Goal: Navigation & Orientation: Find specific page/section

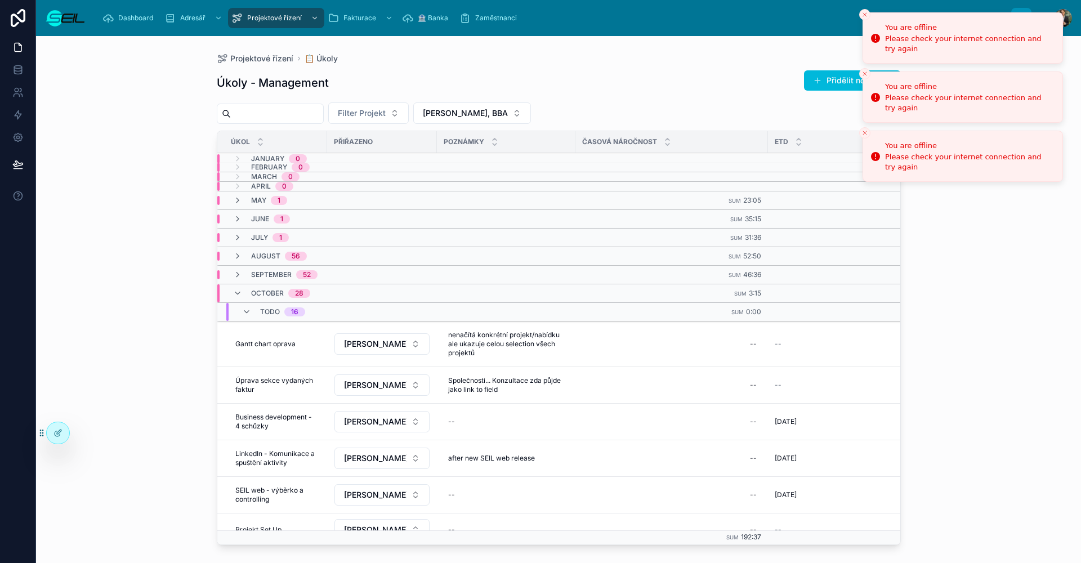
click at [865, 12] on icon "Close toast" at bounding box center [865, 14] width 7 height 7
click at [863, 14] on icon "Close toast" at bounding box center [865, 14] width 7 height 7
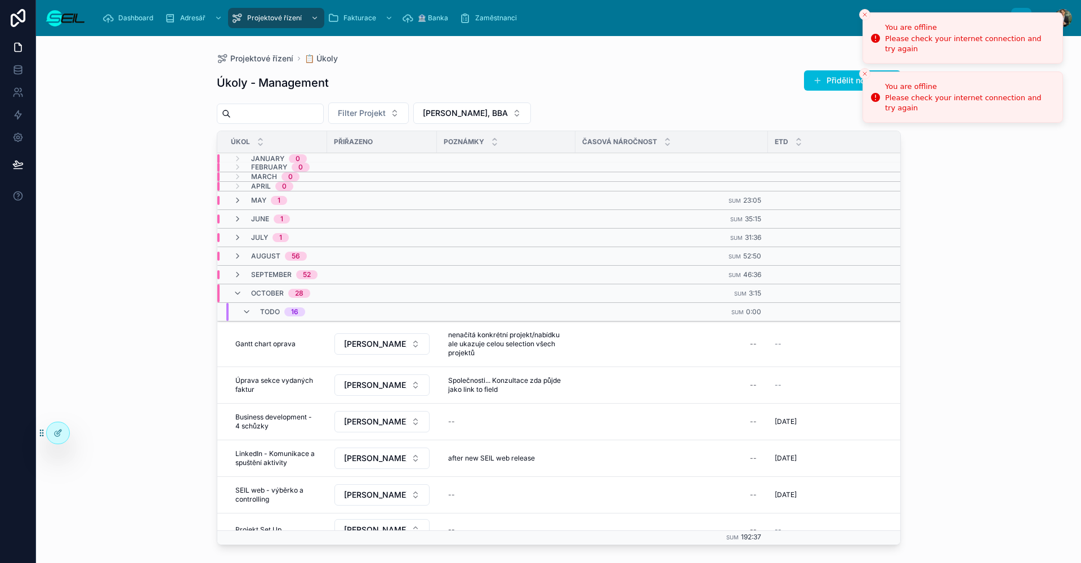
click at [863, 14] on li "You are offline Please check your internet connection and try again" at bounding box center [963, 37] width 201 height 51
click at [863, 14] on icon "Close toast" at bounding box center [865, 14] width 7 height 7
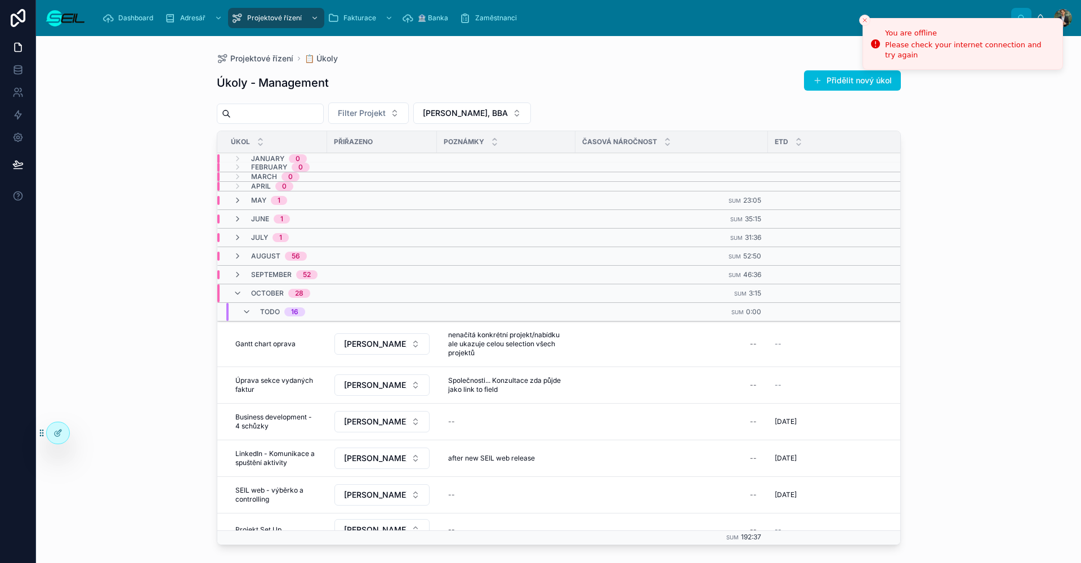
click at [863, 15] on button "Close toast" at bounding box center [865, 20] width 11 height 11
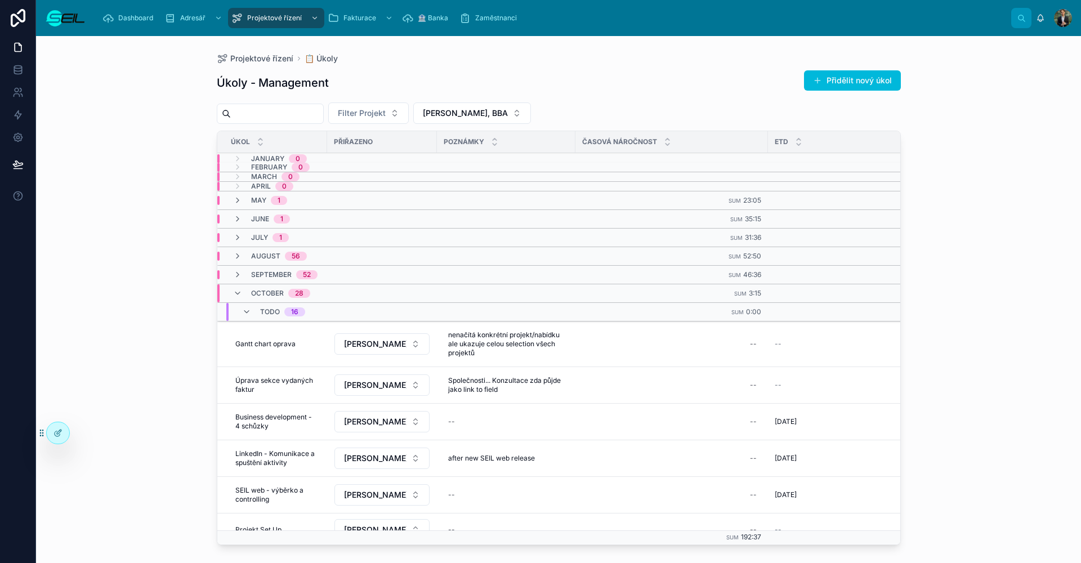
click at [590, 38] on div "Projektové řízení 📋 Úkoly Úkoly - Management Přidělit nový úkol Filter Projekt …" at bounding box center [559, 293] width 720 height 514
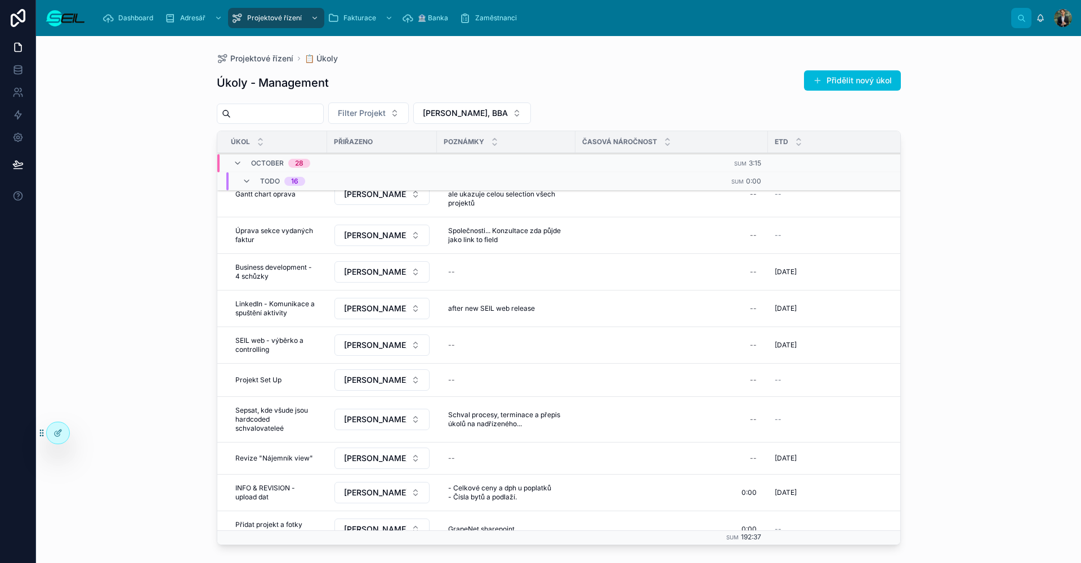
scroll to position [1, 0]
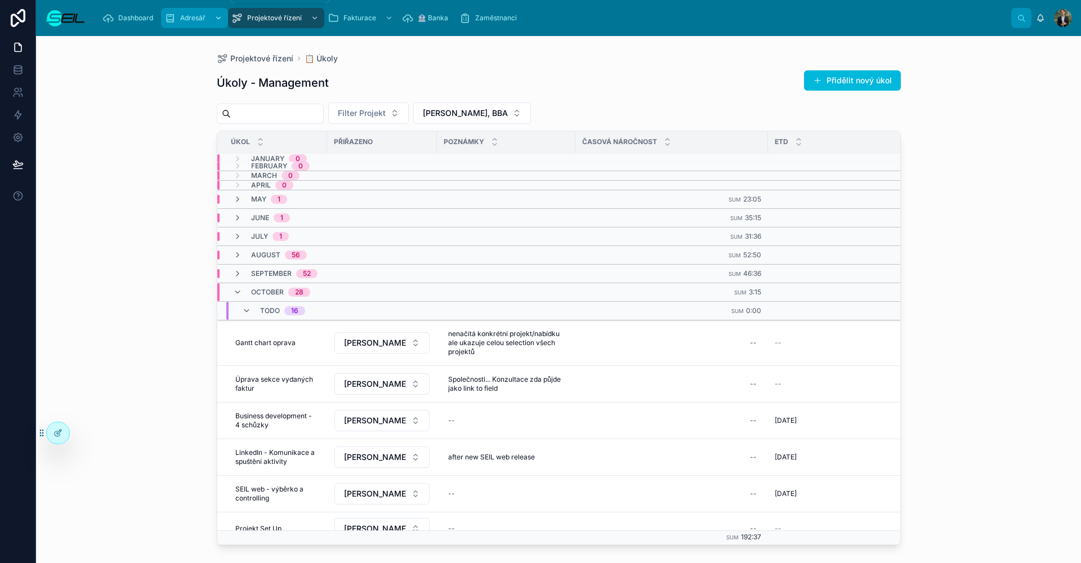
click at [163, 18] on link "Adresář" at bounding box center [194, 18] width 67 height 20
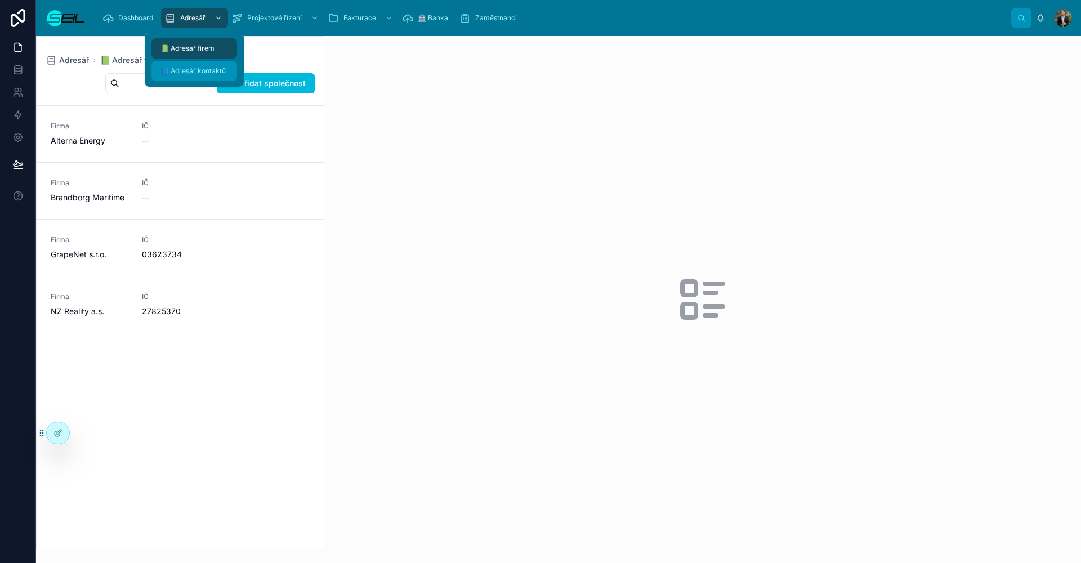
click at [201, 64] on div "📘 Adresář kontaktů" at bounding box center [194, 71] width 72 height 18
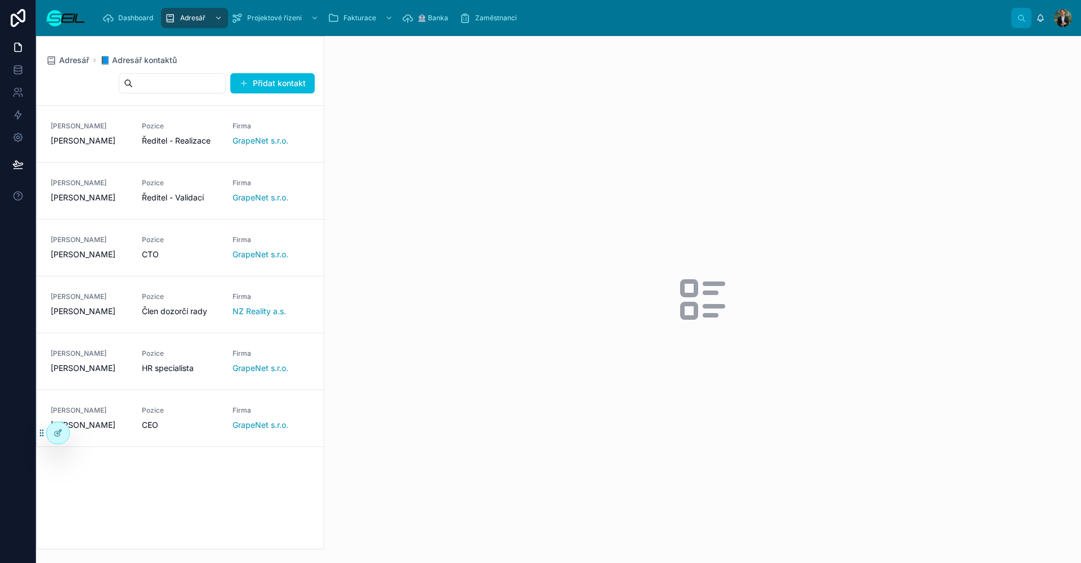
click at [513, 127] on div at bounding box center [702, 299] width 757 height 527
click at [235, 139] on span "GrapeNet s.r.o." at bounding box center [261, 140] width 56 height 11
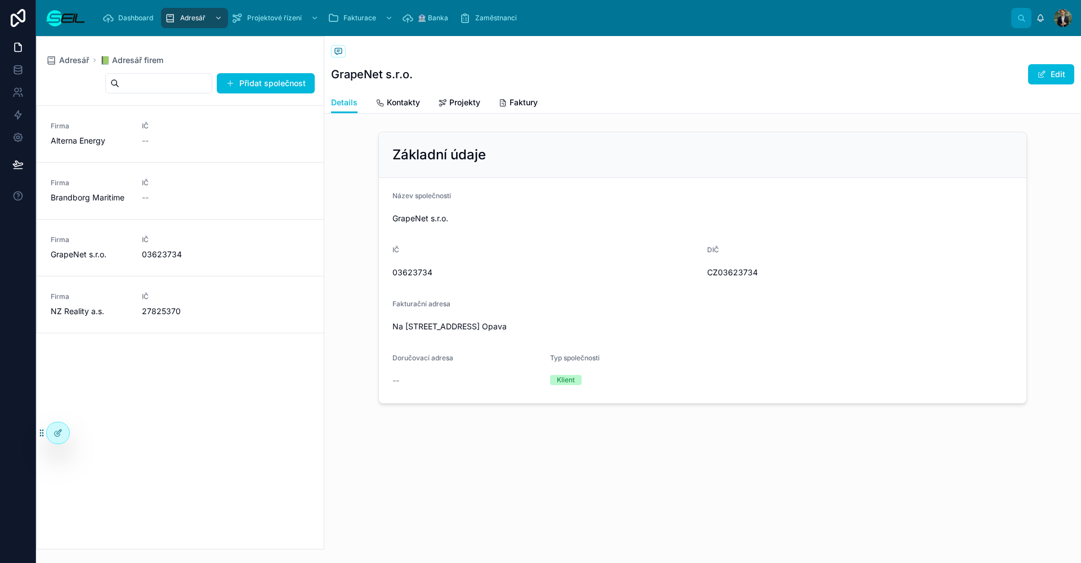
click at [286, 247] on div "Firma GrapeNet s.r.o. IČ 03623734" at bounding box center [181, 247] width 260 height 25
click at [221, 301] on div "Firma NZ Reality a.s. IČ 27825370" at bounding box center [181, 304] width 260 height 25
click at [55, 427] on div at bounding box center [58, 432] width 23 height 21
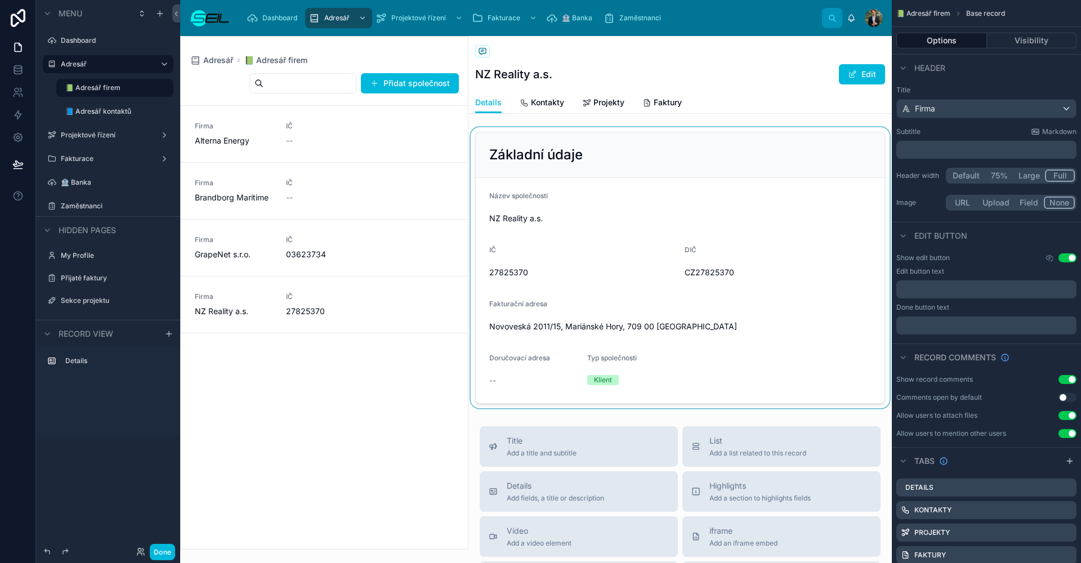
click at [641, 141] on div at bounding box center [681, 267] width 424 height 281
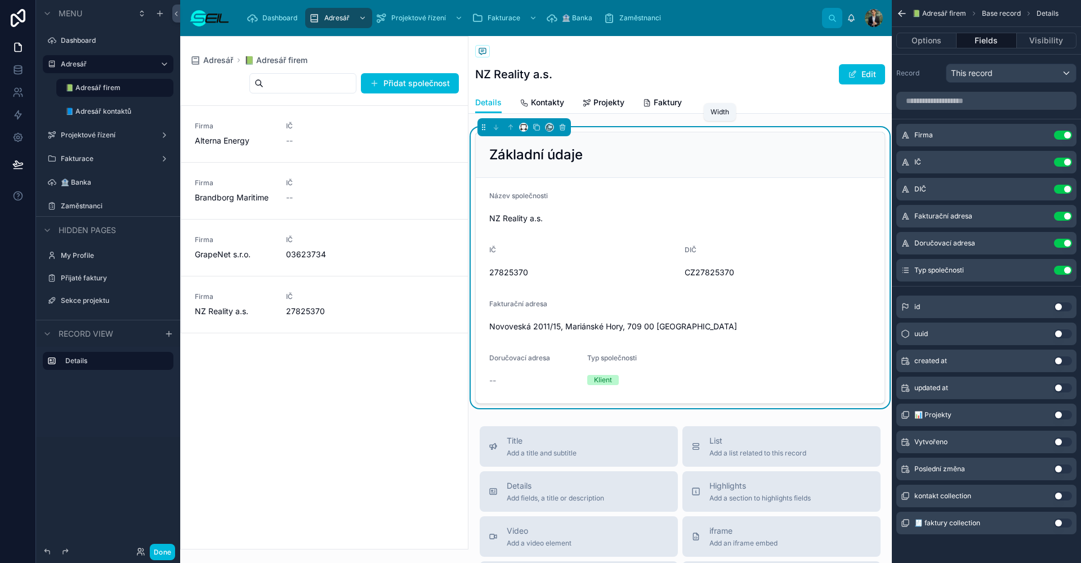
click at [522, 130] on icon at bounding box center [521, 129] width 1 height 2
click at [528, 275] on div "Full width" at bounding box center [546, 276] width 48 height 20
click at [154, 555] on button "Done" at bounding box center [162, 552] width 25 height 16
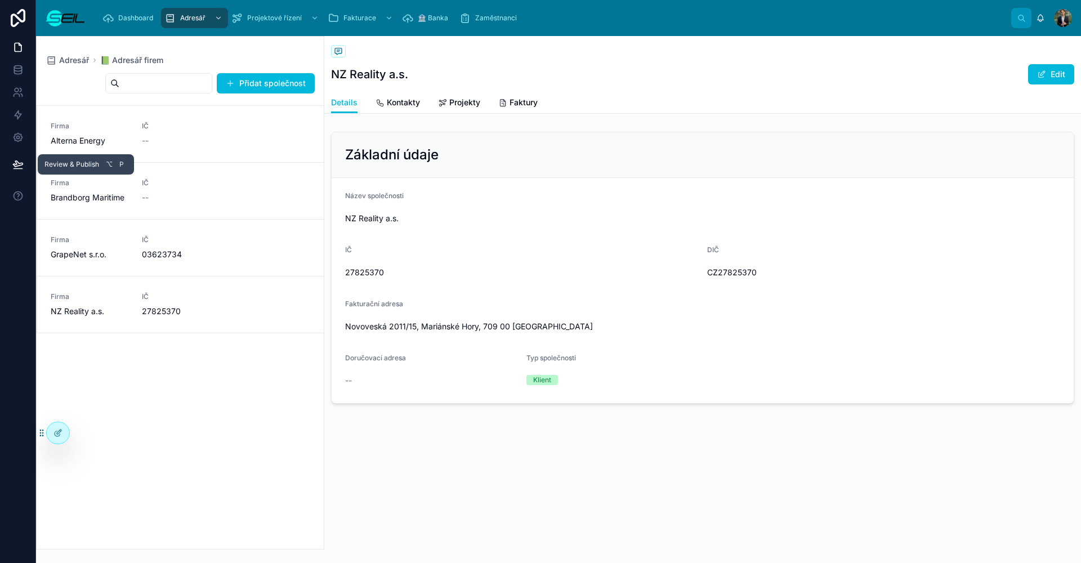
click at [8, 168] on button at bounding box center [18, 165] width 25 height 32
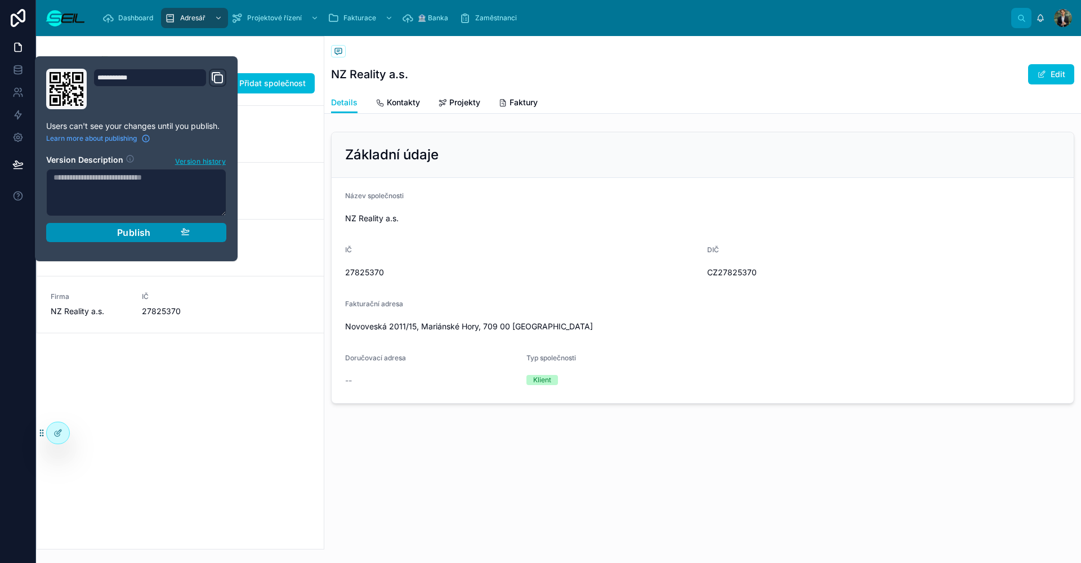
click at [159, 228] on div "Publish" at bounding box center [136, 232] width 107 height 11
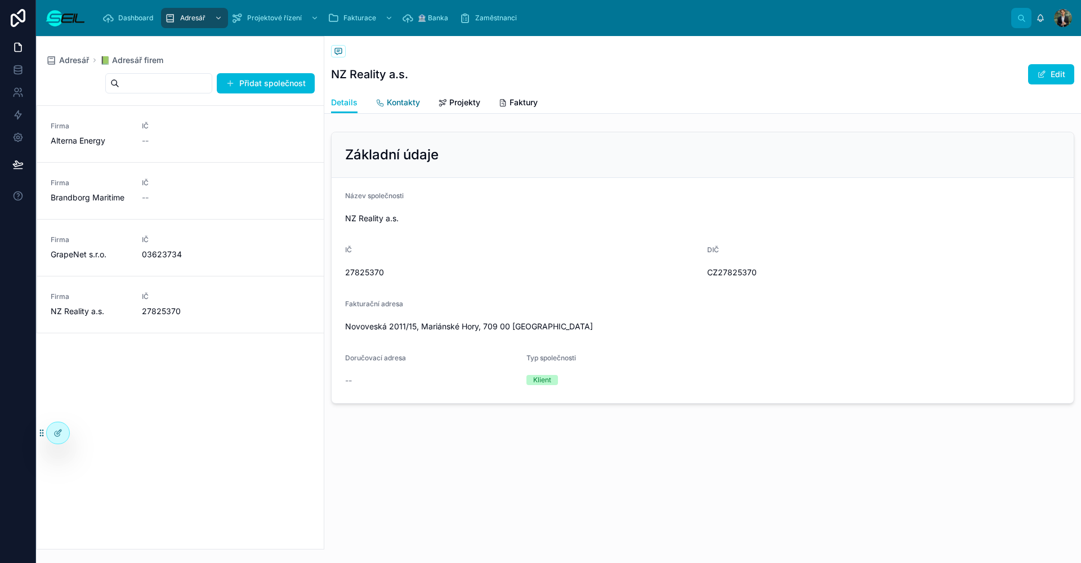
click at [407, 105] on span "Kontakty" at bounding box center [403, 102] width 33 height 11
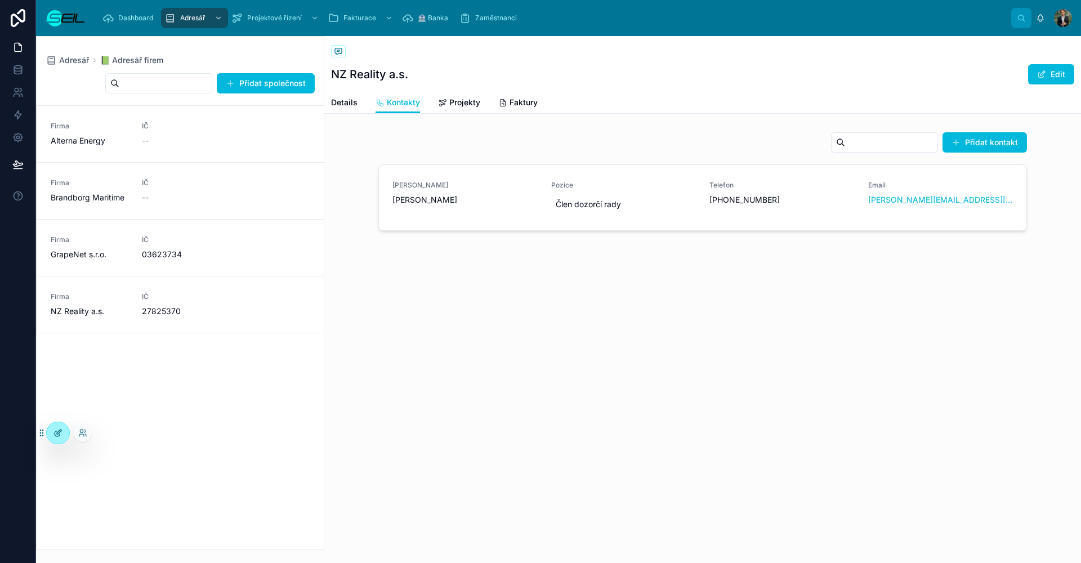
click at [59, 426] on div at bounding box center [58, 432] width 23 height 21
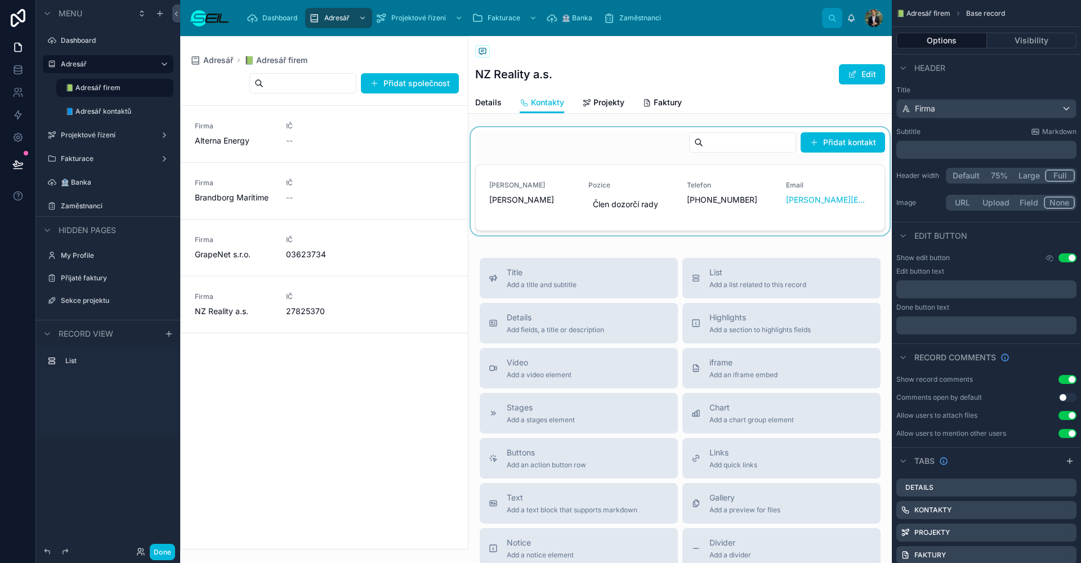
click at [550, 161] on div at bounding box center [681, 183] width 424 height 113
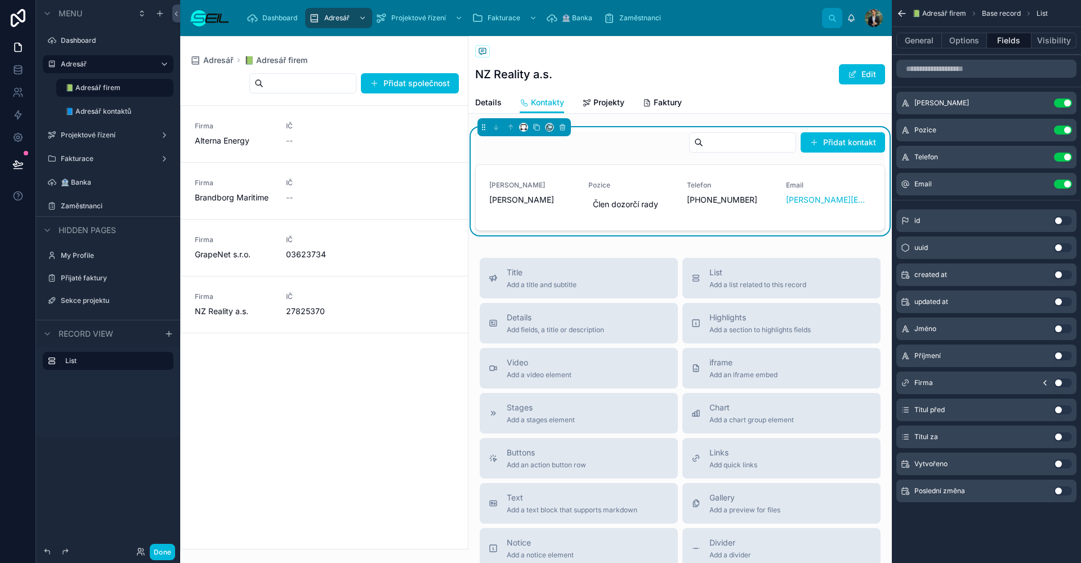
click at [525, 128] on icon at bounding box center [524, 127] width 8 height 8
click at [553, 273] on span "Full width" at bounding box center [546, 277] width 35 height 14
click at [585, 105] on icon at bounding box center [586, 103] width 9 height 9
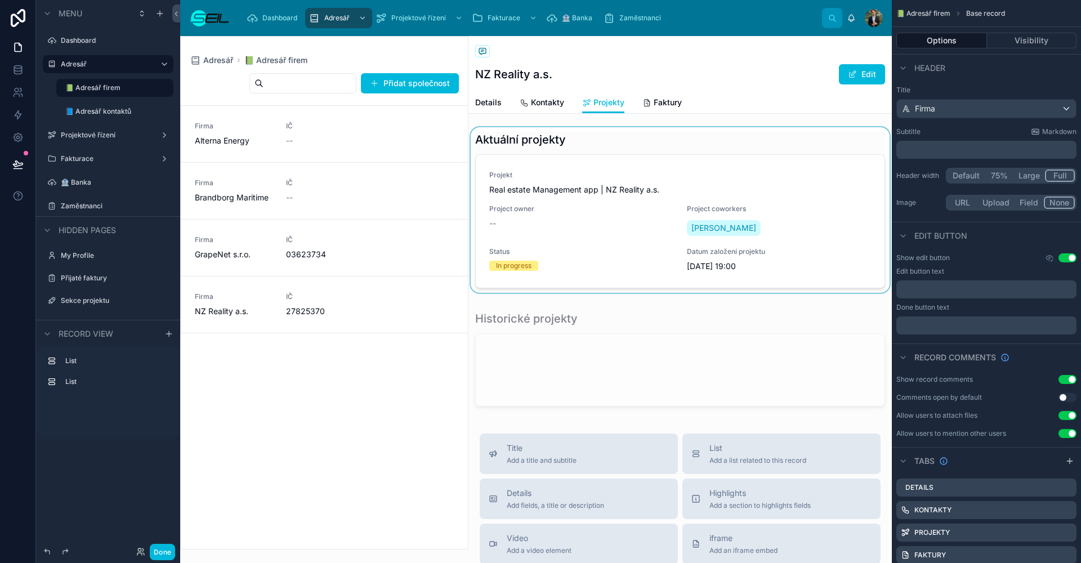
click at [575, 168] on div at bounding box center [681, 212] width 424 height 170
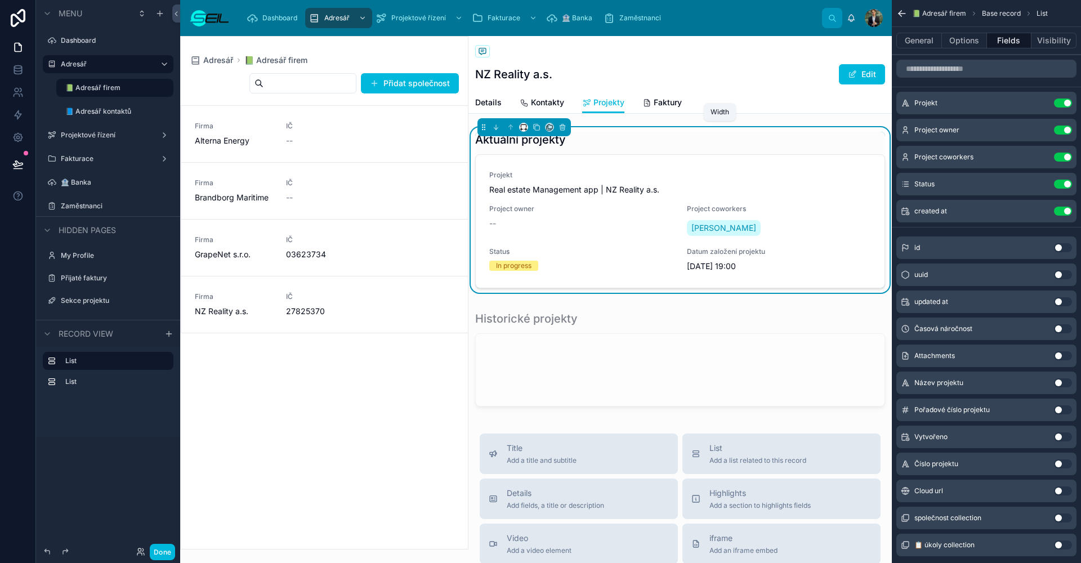
click at [527, 129] on icon at bounding box center [526, 129] width 1 height 2
click at [544, 280] on div "Default 25% 33% 50% 66% 75% Full width Large" at bounding box center [546, 207] width 54 height 145
click at [544, 274] on span "Full width" at bounding box center [546, 277] width 35 height 14
click at [543, 332] on div at bounding box center [681, 360] width 424 height 109
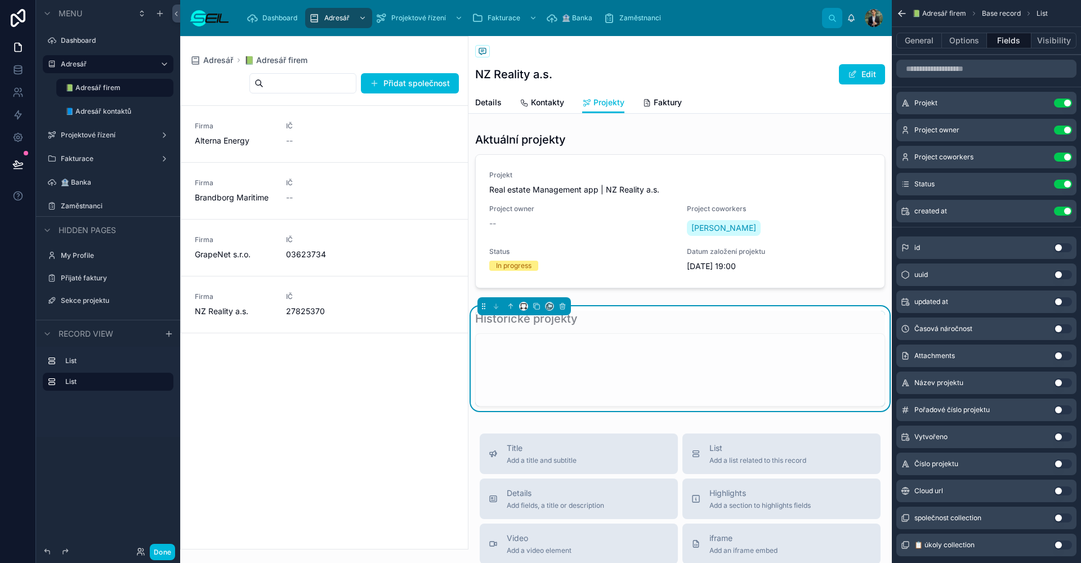
click at [525, 309] on icon at bounding box center [525, 309] width 2 height 0
click at [533, 449] on span "Full width" at bounding box center [546, 456] width 35 height 14
click at [666, 99] on span "Faktury" at bounding box center [668, 102] width 28 height 11
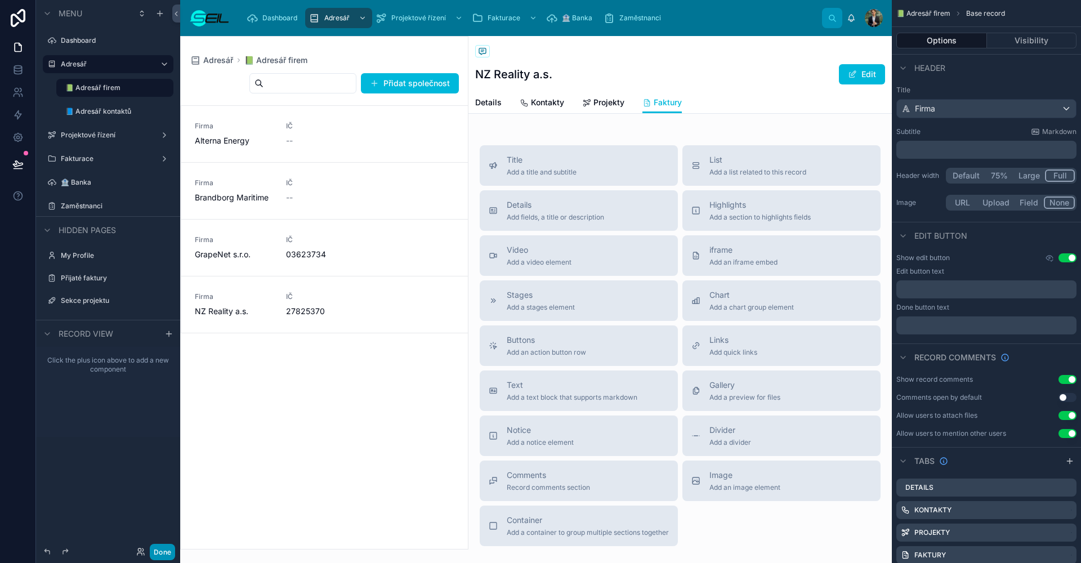
click at [158, 550] on button "Done" at bounding box center [162, 552] width 25 height 16
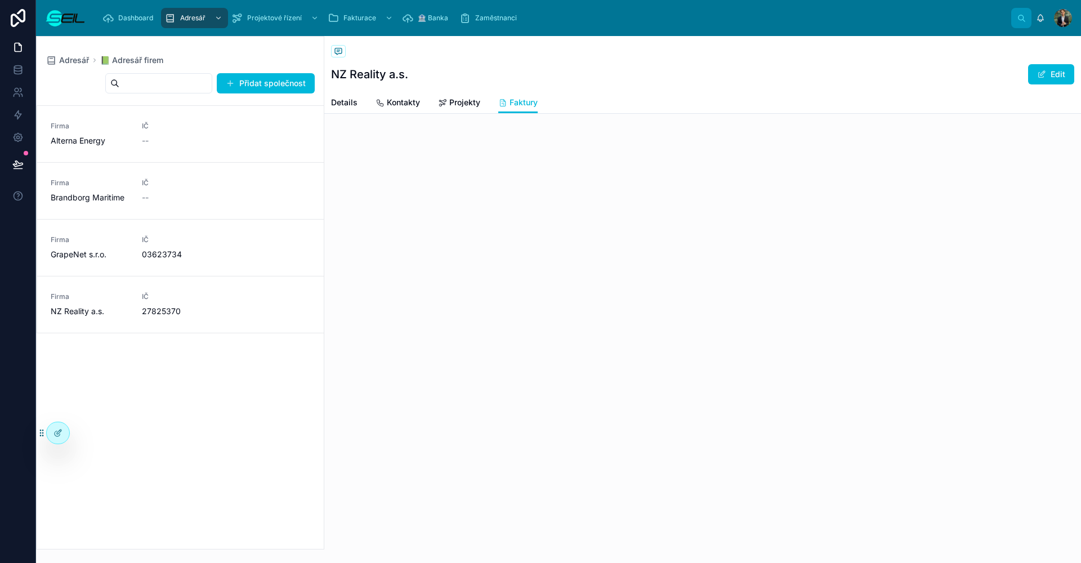
click at [258, 283] on link "Firma NZ Reality a.s. IČ 27825370" at bounding box center [180, 305] width 287 height 56
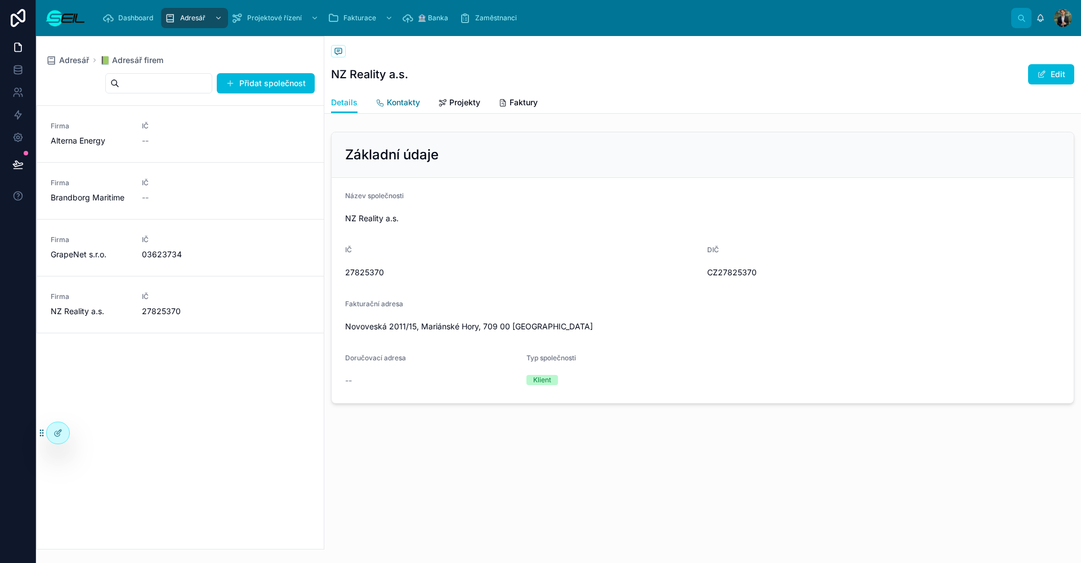
click at [415, 104] on span "Kontakty" at bounding box center [403, 102] width 33 height 11
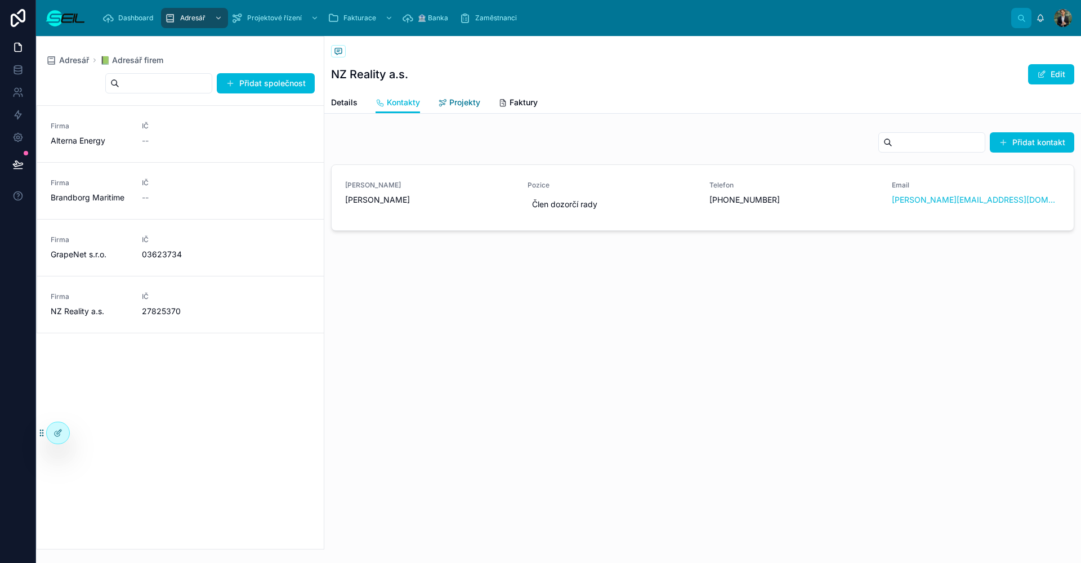
click at [445, 100] on icon at bounding box center [442, 103] width 9 height 9
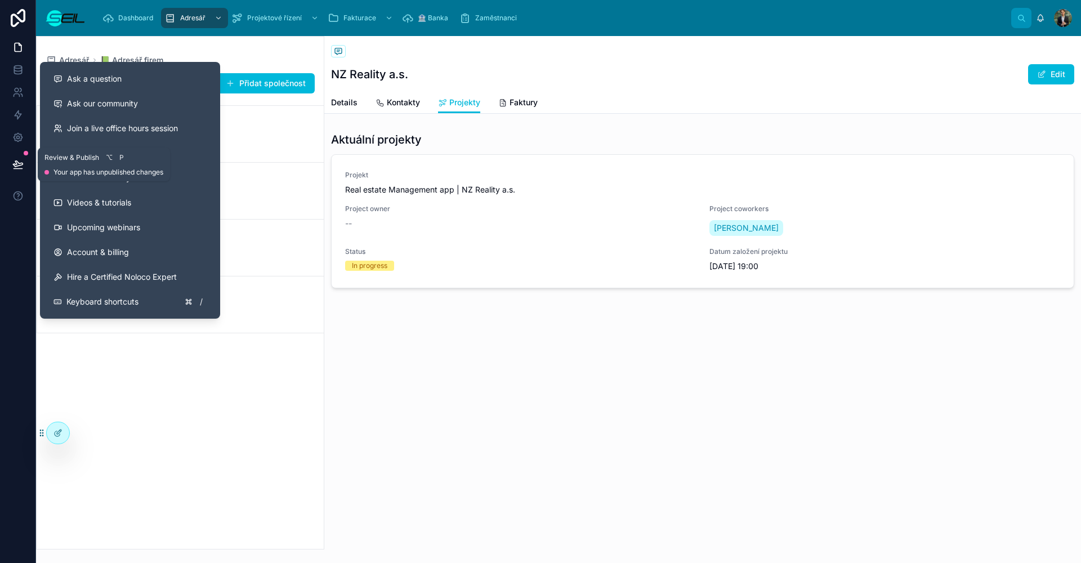
click at [17, 172] on button at bounding box center [18, 165] width 25 height 32
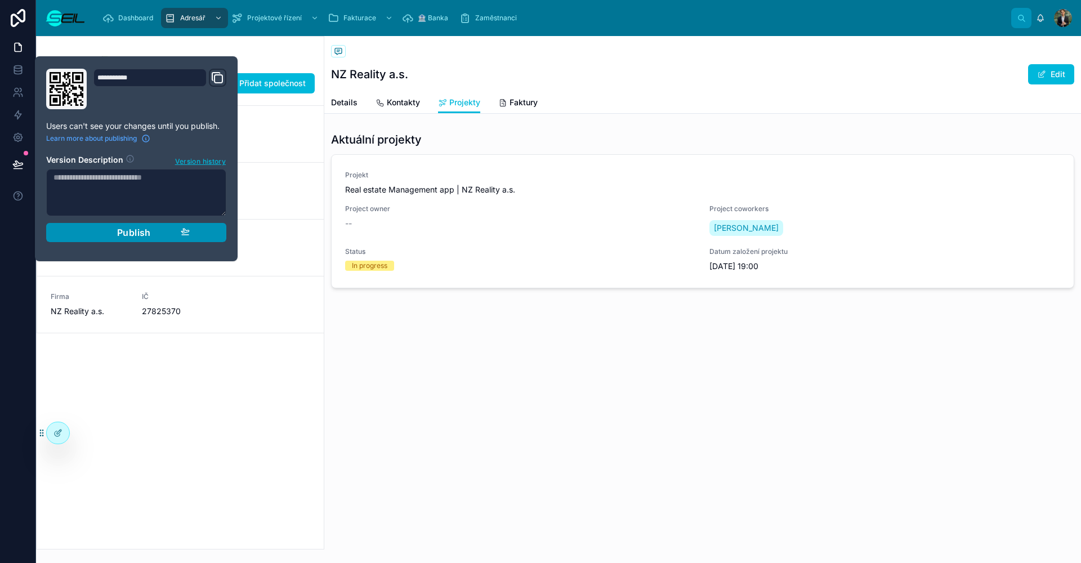
click at [175, 237] on div "Publish" at bounding box center [136, 232] width 107 height 11
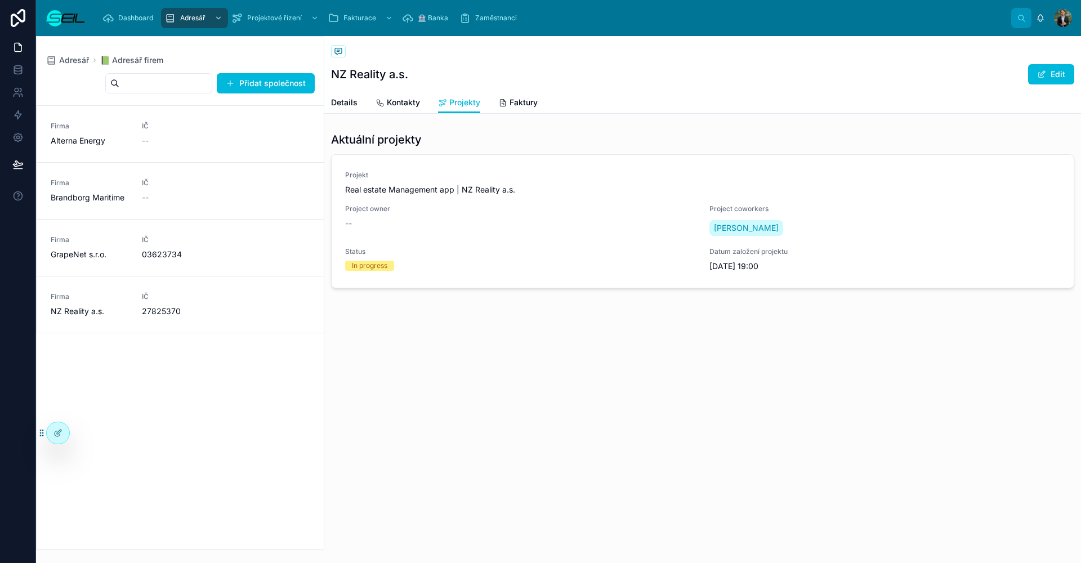
click at [74, 30] on div at bounding box center [65, 18] width 41 height 36
click at [74, 24] on img at bounding box center [65, 18] width 41 height 18
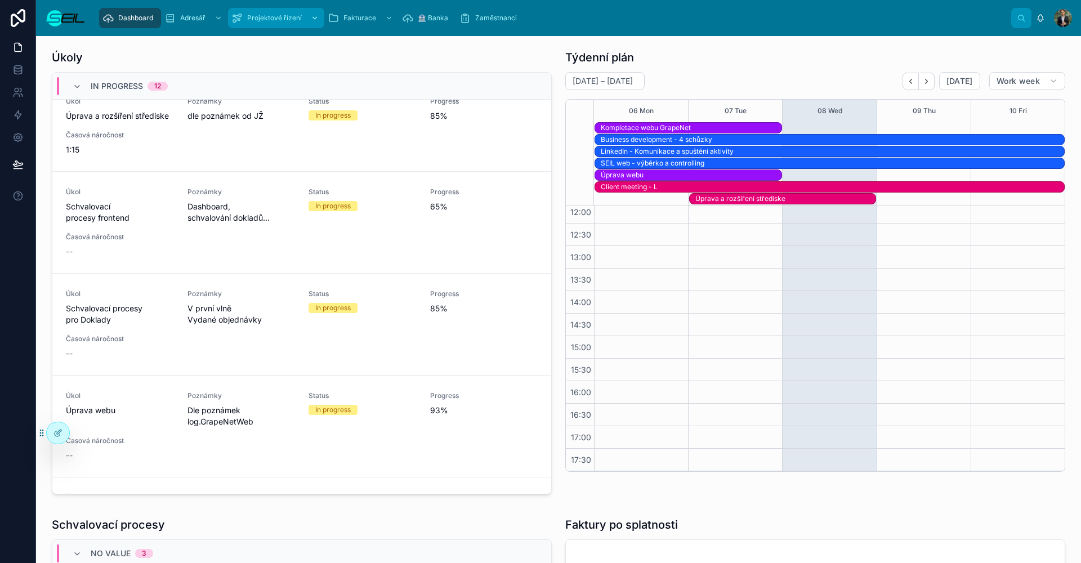
click at [271, 23] on div "Projektové řízení" at bounding box center [276, 18] width 90 height 18
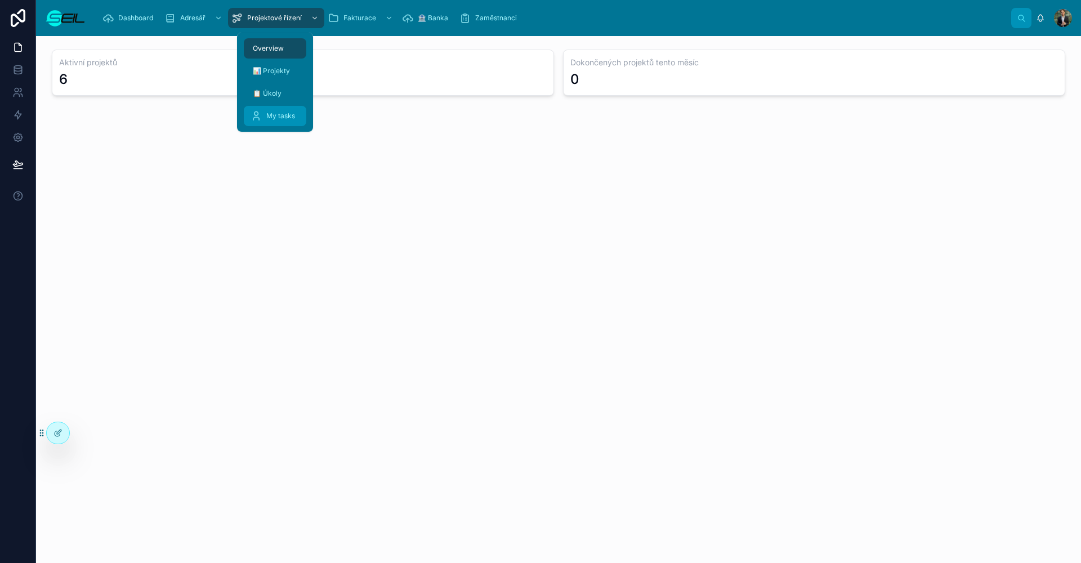
click at [293, 109] on div "My tasks" at bounding box center [275, 116] width 49 height 18
